Goal: Use online tool/utility

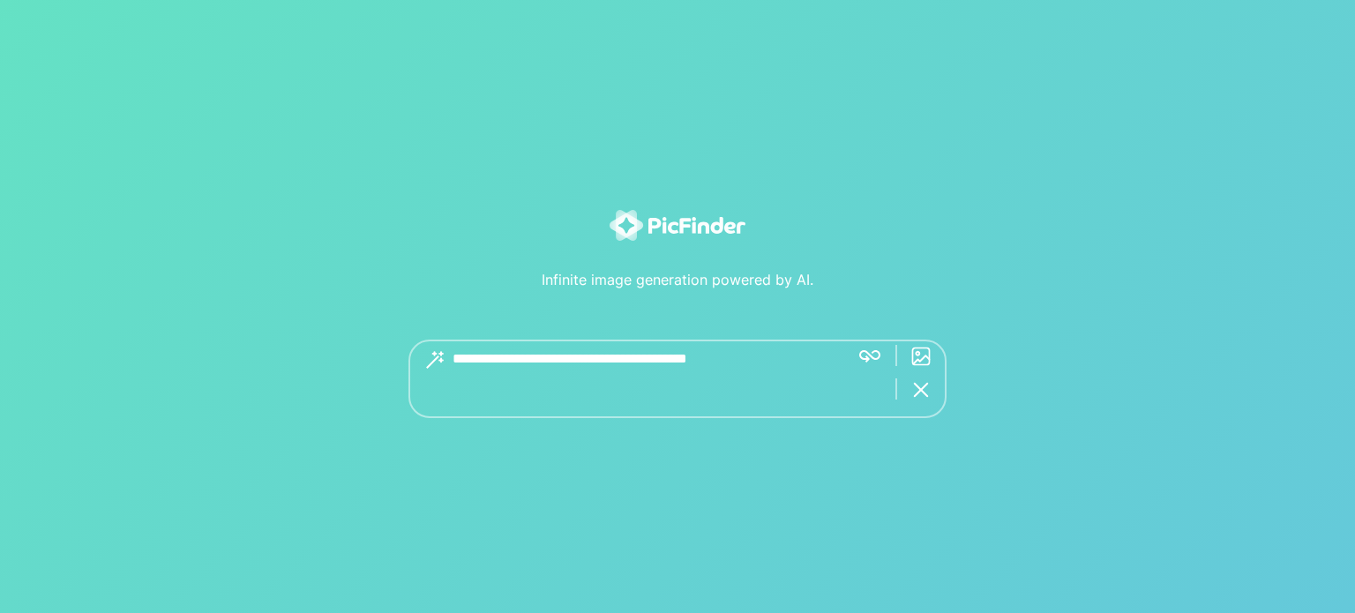
click at [507, 377] on textarea at bounding box center [644, 379] width 383 height 79
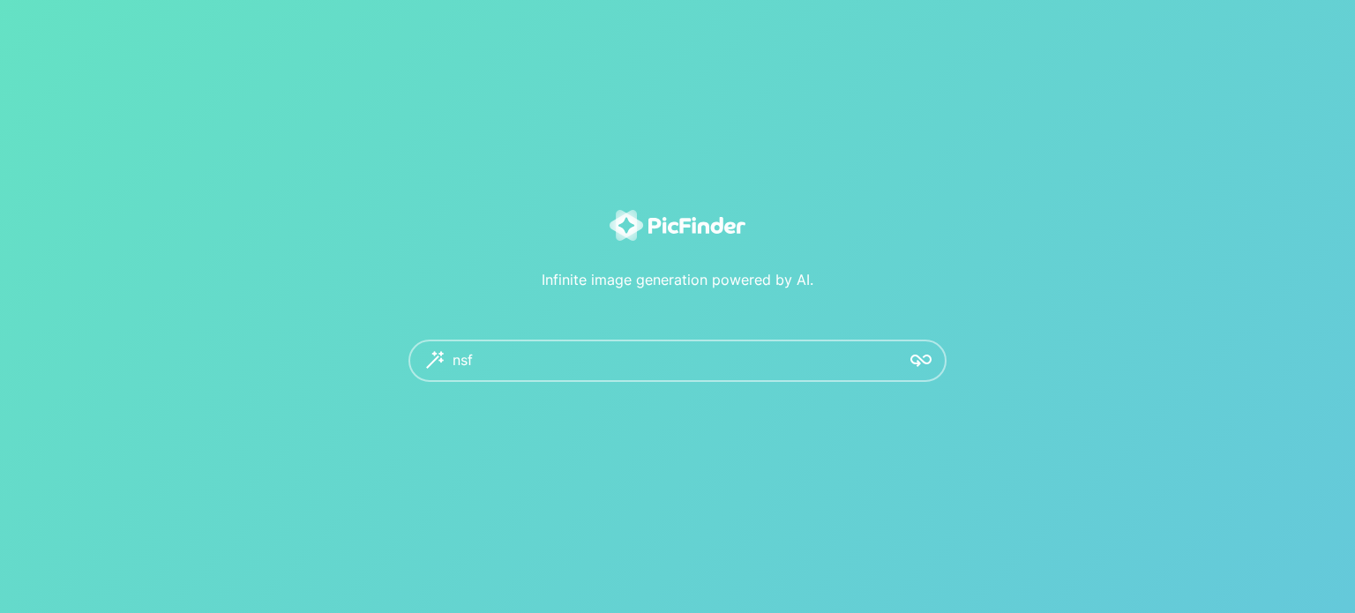
click at [292, 326] on div "Infinite image generation powered by AI. nsf ***" at bounding box center [678, 296] width 1095 height 172
click at [530, 343] on textarea "***" at bounding box center [644, 379] width 383 height 79
type textarea "**********"
